Goal: Task Accomplishment & Management: Manage account settings

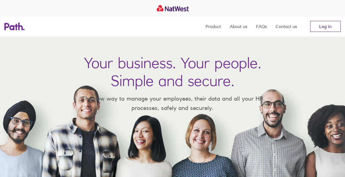
click at [322, 27] on link "Log in" at bounding box center [325, 26] width 30 height 11
click at [326, 25] on link "Log in" at bounding box center [325, 26] width 30 height 11
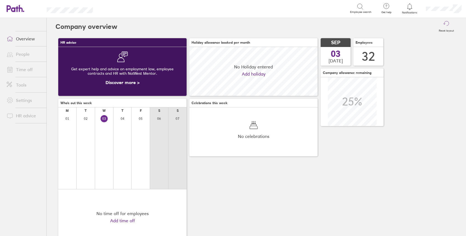
scroll to position [49, 128]
click at [22, 54] on link "People" at bounding box center [24, 54] width 44 height 11
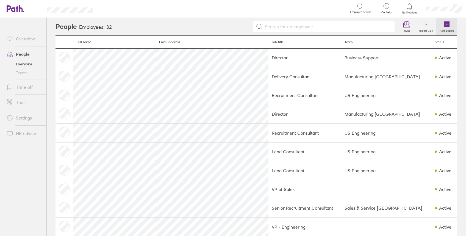
click at [444, 24] on icon at bounding box center [446, 23] width 5 height 5
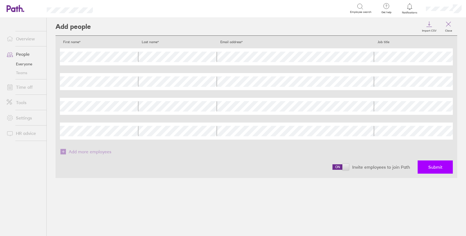
click at [445, 166] on button "Submit" at bounding box center [434, 166] width 35 height 13
click at [429, 169] on span "Submit" at bounding box center [435, 167] width 14 height 5
click at [25, 53] on link "People" at bounding box center [24, 54] width 44 height 11
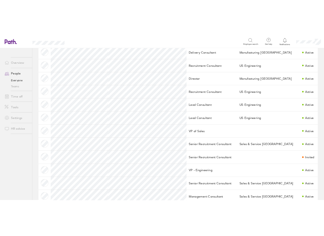
scroll to position [53, 0]
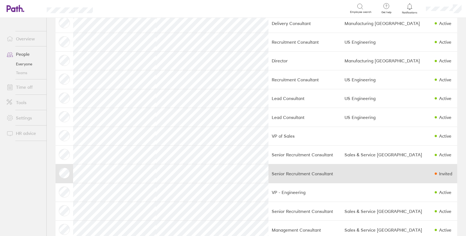
click at [334, 178] on td "Senior Recruitment Consultant" at bounding box center [304, 173] width 73 height 19
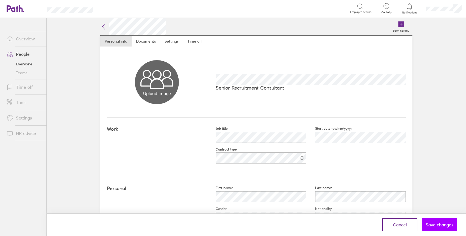
click at [438, 223] on span "Save changes" at bounding box center [439, 224] width 28 height 5
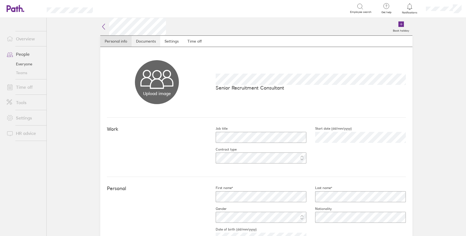
click at [144, 44] on link "Documents" at bounding box center [146, 41] width 29 height 11
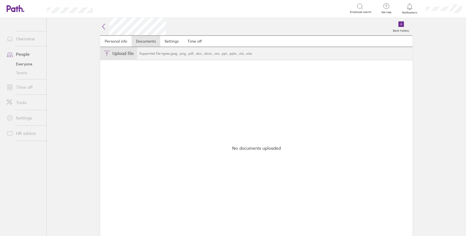
click at [122, 51] on button "Choose files" at bounding box center [118, 53] width 37 height 13
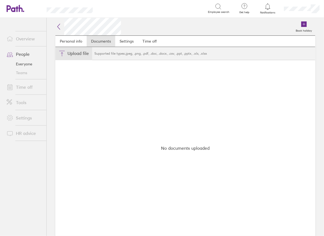
click at [76, 51] on button "Choose files" at bounding box center [73, 53] width 37 height 13
type input "C:\fakepath\[PERSON_NAME] Verto [DEMOGRAPHIC_DATA].docx.pdf"
